Goal: Task Accomplishment & Management: Use online tool/utility

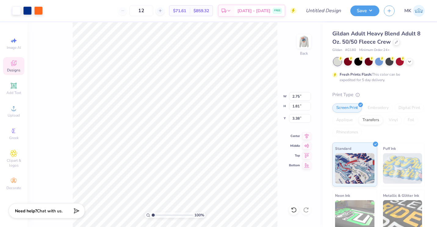
type input "3.38"
type input "5.01"
type input "11.11"
type input "7.31"
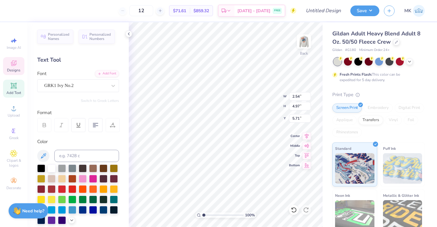
type input "2.54"
type input "4.97"
type input "5.71"
click at [261, 106] on div "100 % Back W 2.54 2.54 " H 4.97 4.97 " Y 5.71 5.71 " Center Middle Top Bottom" at bounding box center [226, 124] width 194 height 205
type input "2.06"
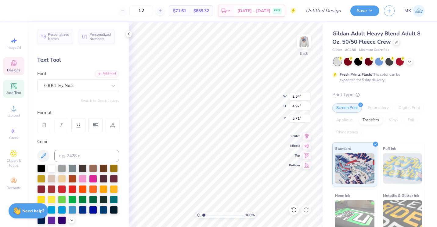
type input "5.66"
type input "5.01"
type input "2.58"
type input "5.04"
type input "5.63"
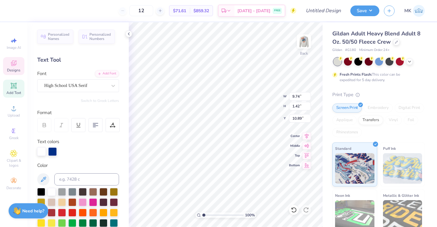
scroll to position [5, 1]
type textarea "HOMECOMING 2025"
click at [305, 135] on icon at bounding box center [306, 134] width 9 height 7
click at [305, 136] on icon at bounding box center [306, 134] width 9 height 7
type input "3.52"
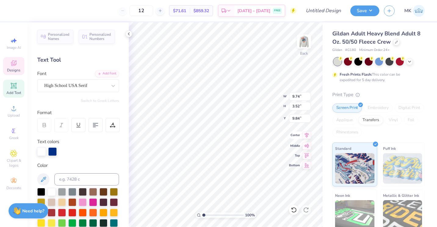
type input "9.84"
click at [304, 134] on icon at bounding box center [306, 134] width 9 height 7
type textarea "HOMECOMING 2025"
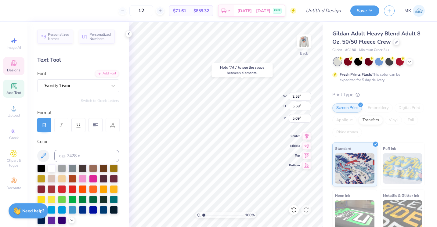
type input "5.01"
type input "2.06"
type input "5.66"
type input "5.01"
type input "3.42"
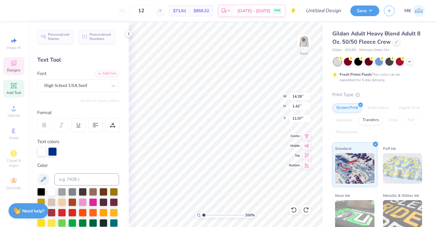
type input "6.86"
type input "5.63"
type input "13.50"
type input "8.88"
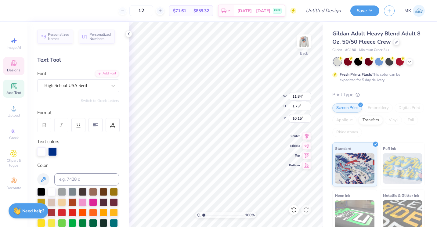
type textarea "HOMECOMING 2025"
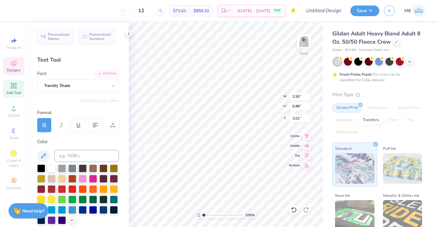
type input "2.50"
type input "6.88"
type input "3.01"
type input "2.50"
type input "6.88"
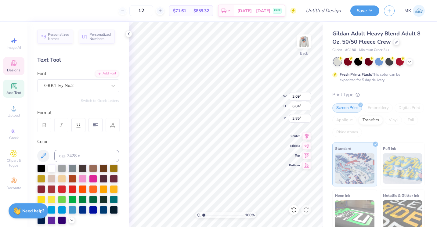
type input "3.01"
type input "3.09"
type input "6.04"
type input "3.85"
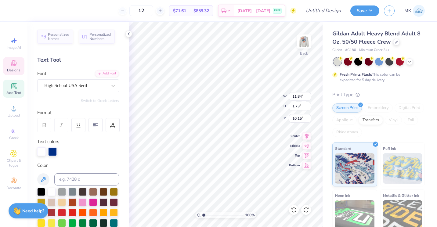
type textarea "HOMECOMING 2025"
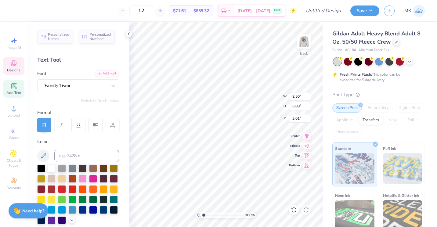
type input "2.50"
type input "6.88"
type input "3.01"
type input "5.71"
type input "6.88"
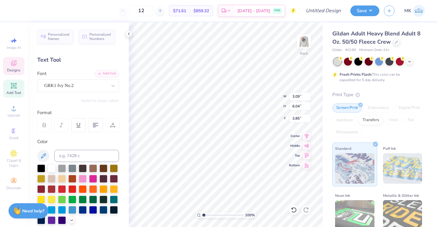
type input "3.01"
type input "15.15"
type input "9.00"
type input "3.00"
type input "2.50"
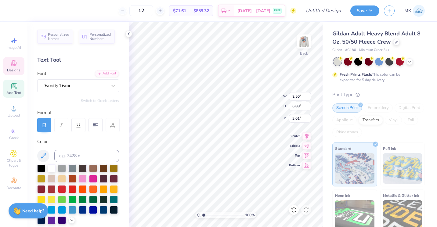
type input "6.88"
type input "3.01"
type input "1.24"
type input "1.90"
type input "5.74"
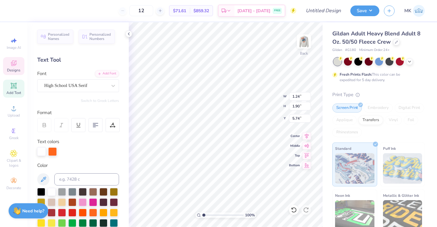
type input "3.09"
type input "6.04"
type input "3.85"
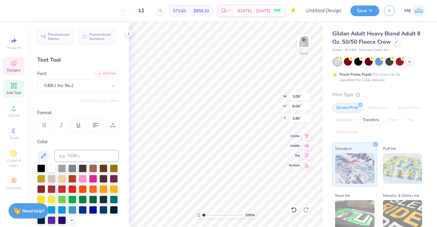
type input "2.50"
type input "6.88"
type input "3.01"
type input "5.71"
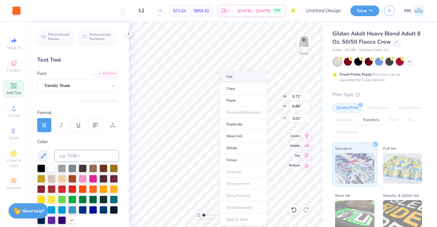
click at [224, 79] on li "Cut" at bounding box center [243, 76] width 48 height 12
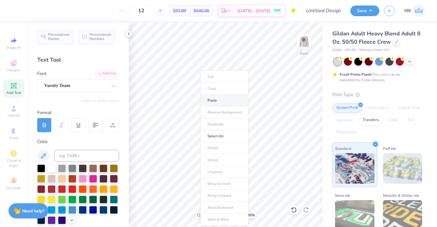
click at [208, 105] on li "Paste" at bounding box center [224, 101] width 48 height 12
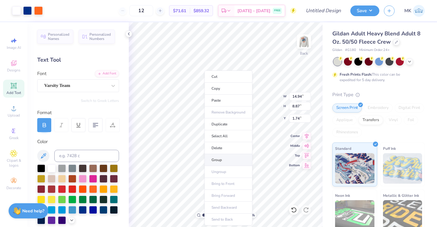
click at [220, 158] on li "Group" at bounding box center [228, 160] width 48 height 12
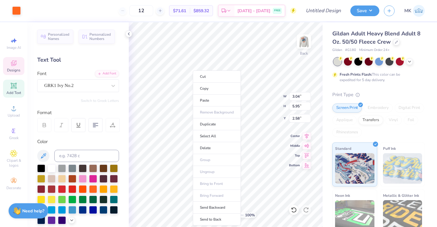
type input "3.04"
type input "5.95"
type input "2.58"
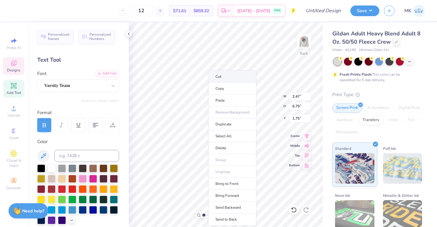
click at [220, 74] on li "Cut" at bounding box center [232, 76] width 48 height 12
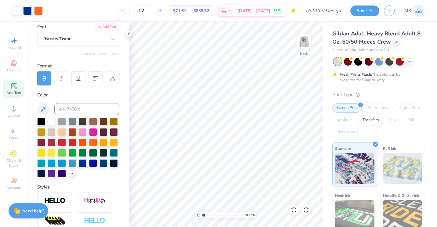
scroll to position [0, 0]
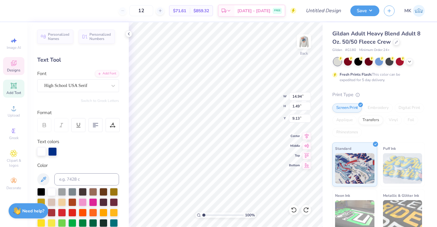
type input "3.04"
type input "5.95"
type input "2.58"
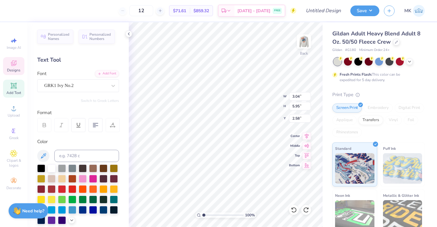
type input "2.47"
type input "6.79"
type input "1.75"
type input "5.63"
type input "6.79"
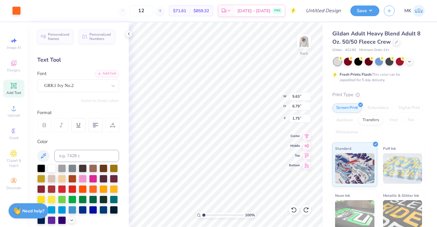
type input "1.75"
type input "10.41"
type input "6.18"
type input "1.74"
type input "2.12"
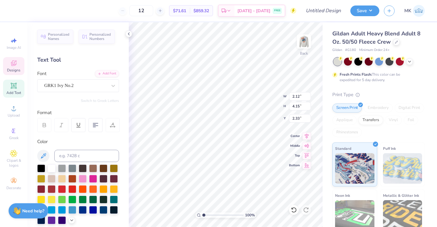
type input "4.15"
type input "2.33"
type input "2.11"
type input "4.66"
type input "1.74"
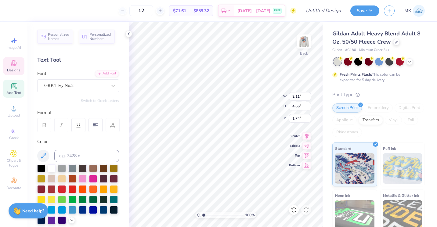
type input "2.12"
type input "4.15"
type input "2.33"
type input "1.72"
type input "4.73"
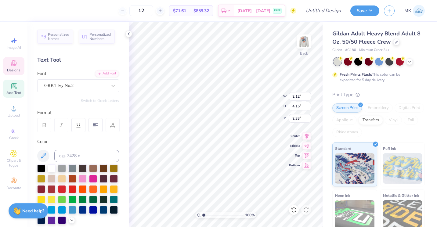
type input "1.75"
type input "2.12"
type input "4.15"
type input "2.33"
type input "2.11"
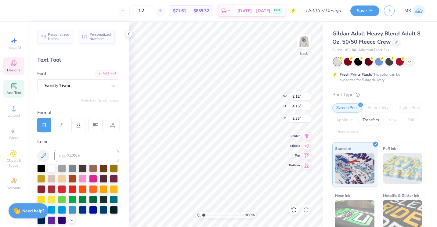
type input "4.66"
type input "1.74"
type input "1.75"
type input "4.18"
type input "2.22"
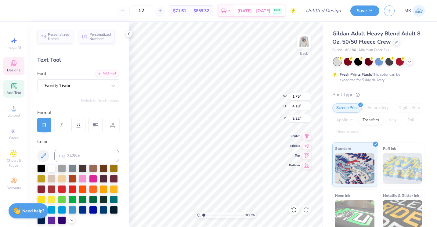
type input "2.11"
type input "4.66"
type input "1.74"
type input "1.75"
type input "4.18"
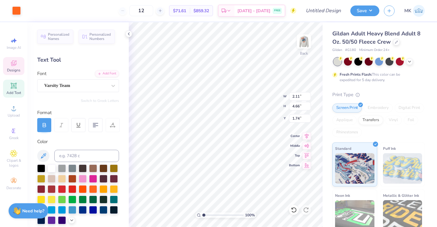
type input "2.22"
type input "2.12"
type input "4.15"
type input "2.33"
type input "1.75"
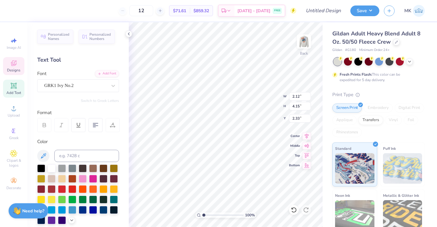
type input "4.18"
type input "2.22"
type input "2.12"
type input "4.15"
type input "2.33"
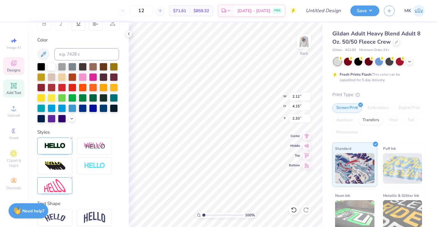
scroll to position [138, 0]
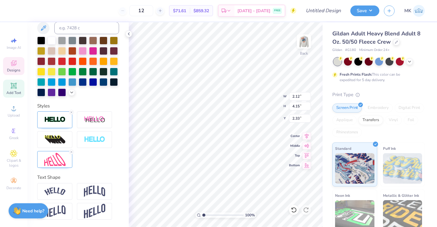
type input "1.72"
type input "4.73"
type input "1.75"
type input "2.12"
type input "4.15"
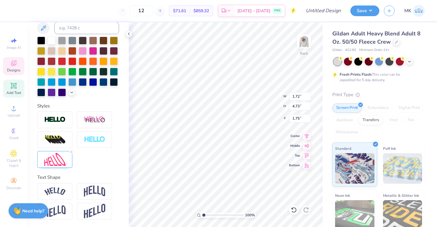
type input "2.33"
type input "2.47"
type input "4.82"
type input "1.65"
type input "2.12"
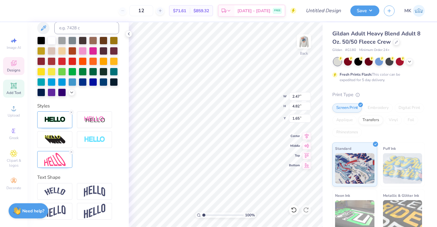
type input "4.15"
type input "2.33"
type input "2.48"
type input "4.86"
type input "1.62"
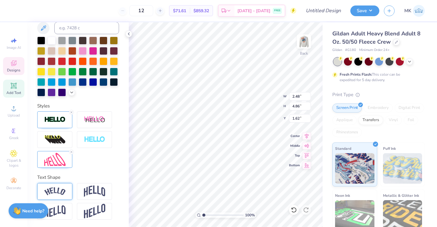
click at [66, 187] on div at bounding box center [54, 191] width 35 height 17
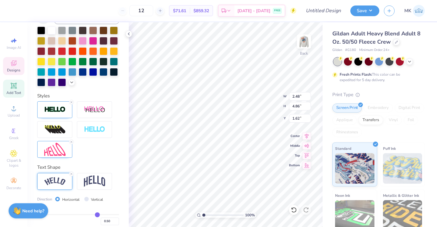
type input "2.52"
type input "4.85"
click at [66, 187] on div at bounding box center [54, 181] width 35 height 17
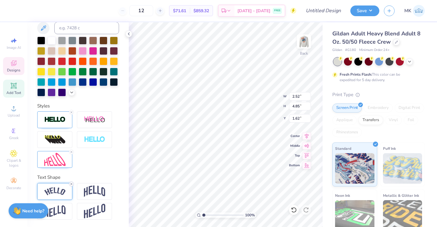
click at [72, 182] on div at bounding box center [71, 183] width 5 height 5
type input "2.48"
type input "4.86"
click at [58, 125] on div at bounding box center [54, 119] width 35 height 17
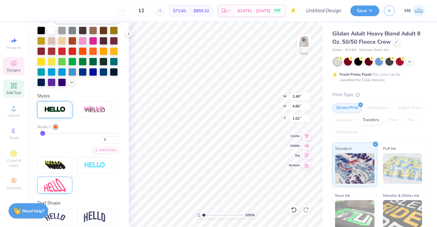
type input "2"
type input "1"
drag, startPoint x: 35, startPoint y: 144, endPoint x: 26, endPoint y: 145, distance: 8.6
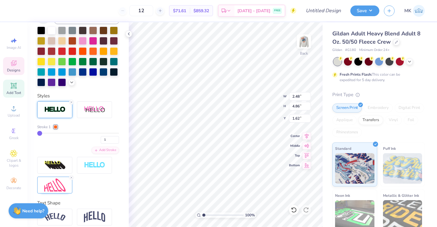
type input "1"
click at [37, 134] on input "range" at bounding box center [78, 133] width 82 height 1
type input "2.30"
type input "4.68"
type input "1.71"
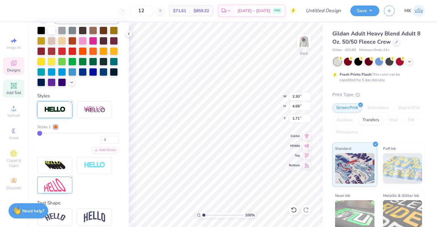
click at [45, 141] on div "Stroke 1 1" at bounding box center [78, 134] width 82 height 20
type input "8"
click at [45, 134] on input "range" at bounding box center [78, 133] width 82 height 1
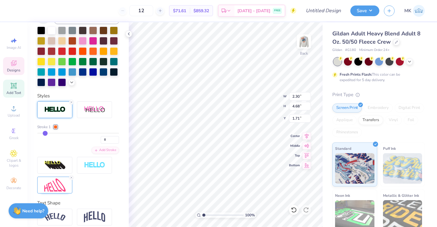
type input "2.62"
type input "4.99"
type input "1.55"
click at [59, 170] on img at bounding box center [54, 165] width 21 height 10
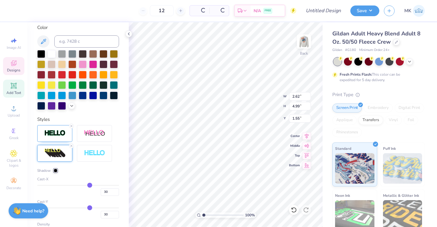
type input "3.11"
type input "6.20"
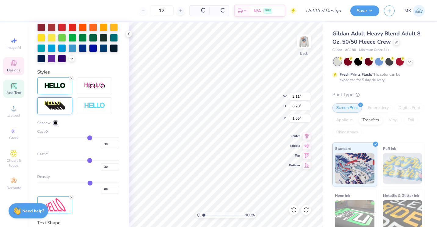
type input "2.62"
type input "4.99"
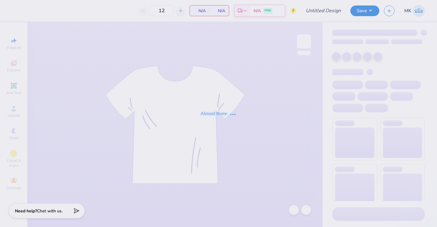
type input "Homecoming Weekend Shirt"
type input "24"
